Goal: Navigation & Orientation: Go to known website

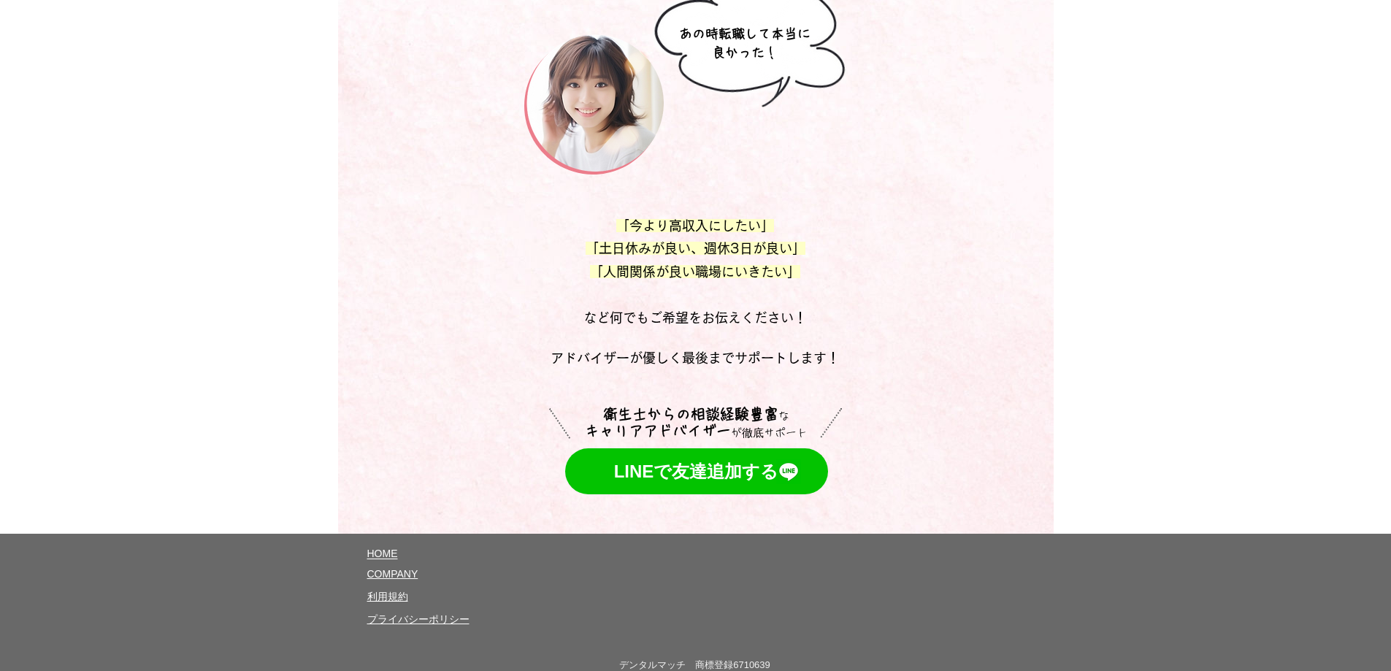
scroll to position [7832, 0]
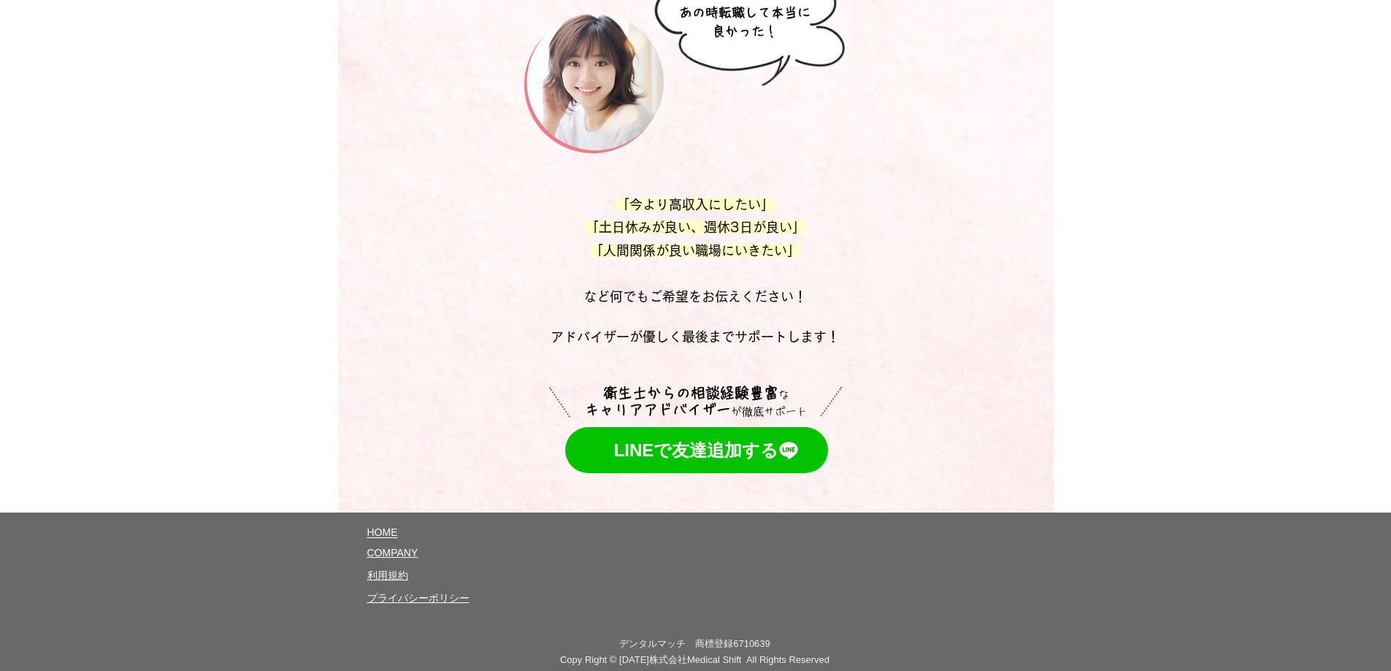
click at [385, 526] on span "HOME" at bounding box center [382, 532] width 31 height 12
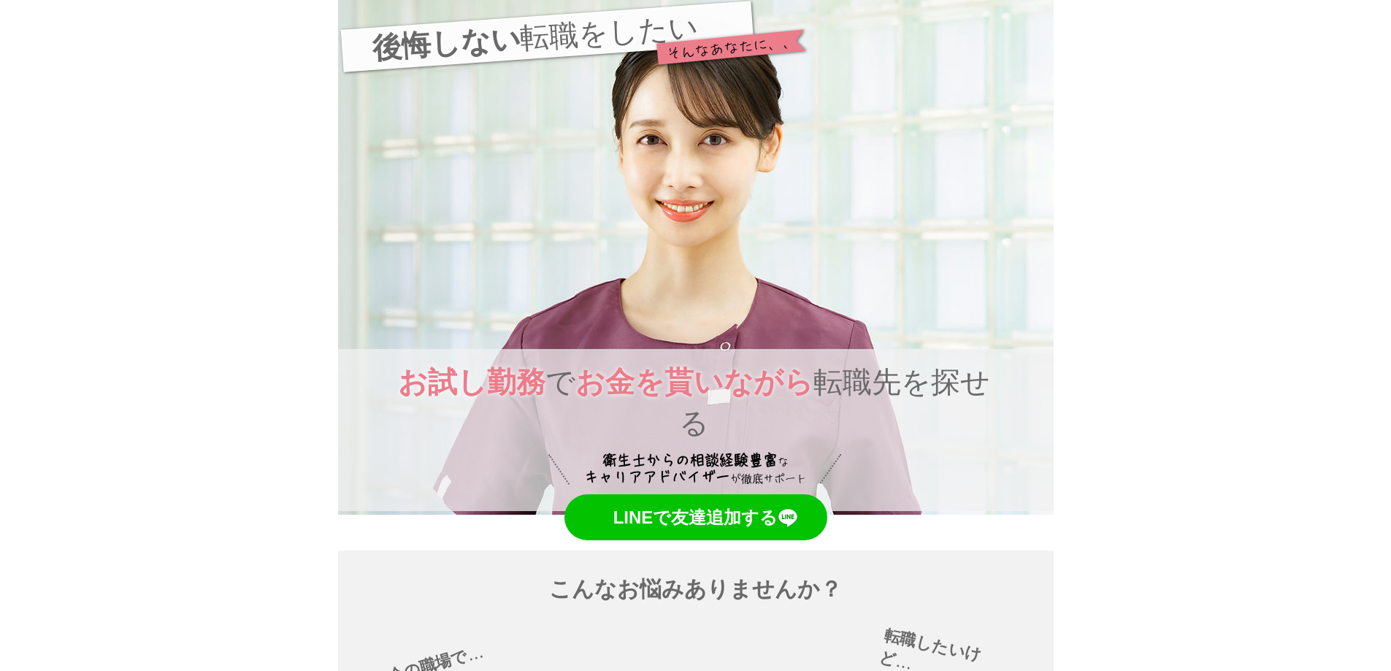
scroll to position [0, 0]
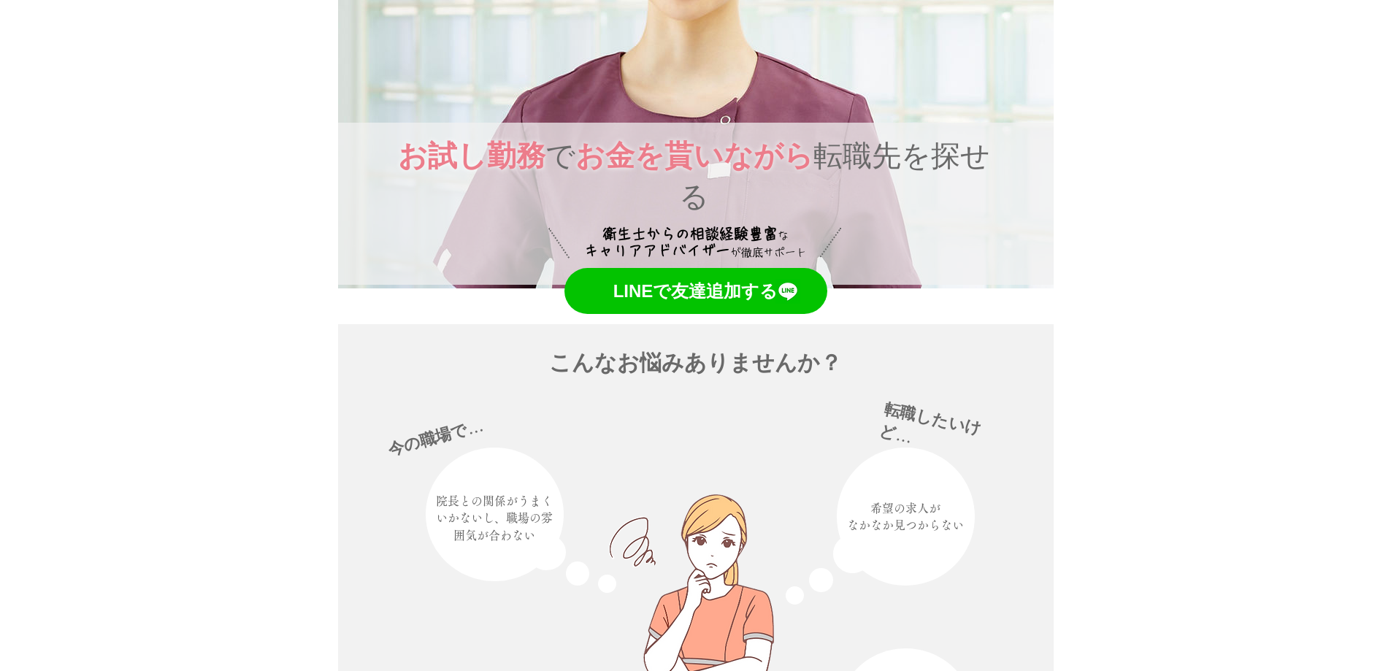
scroll to position [292, 0]
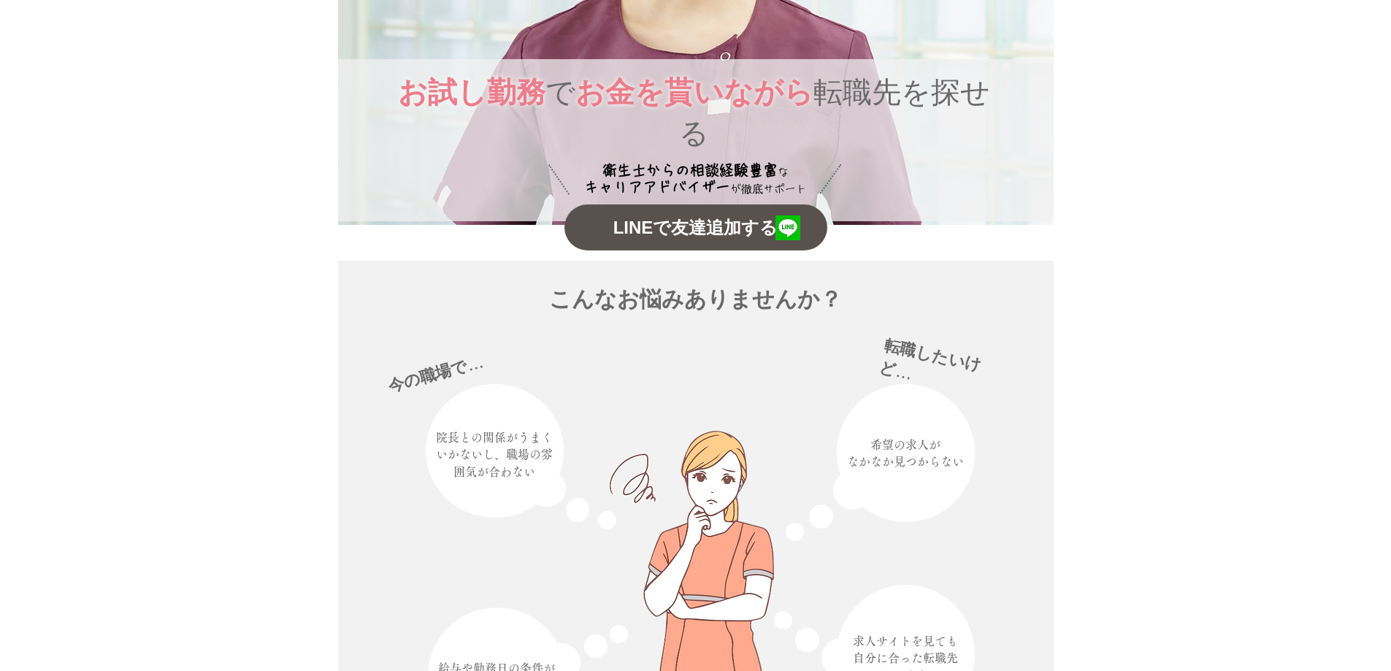
click at [651, 215] on span "LINEで友達追加する" at bounding box center [695, 227] width 165 height 25
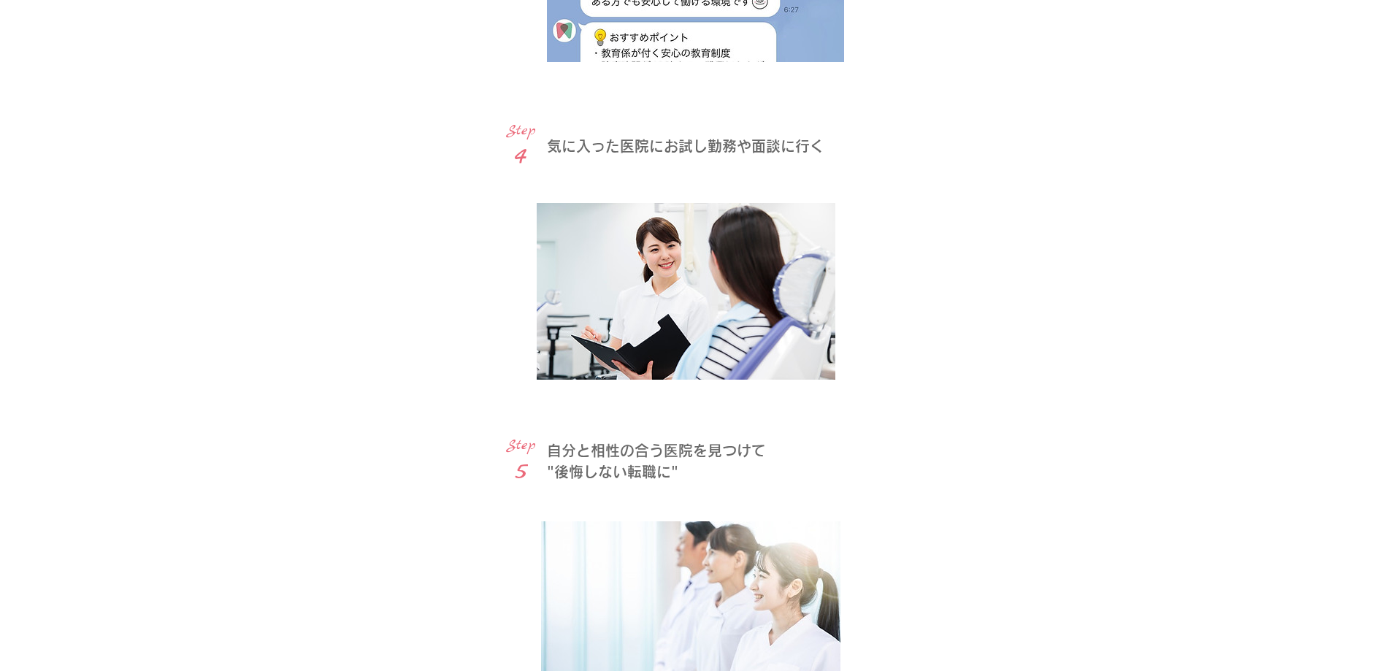
scroll to position [3504, 0]
